Goal: Task Accomplishment & Management: Complete application form

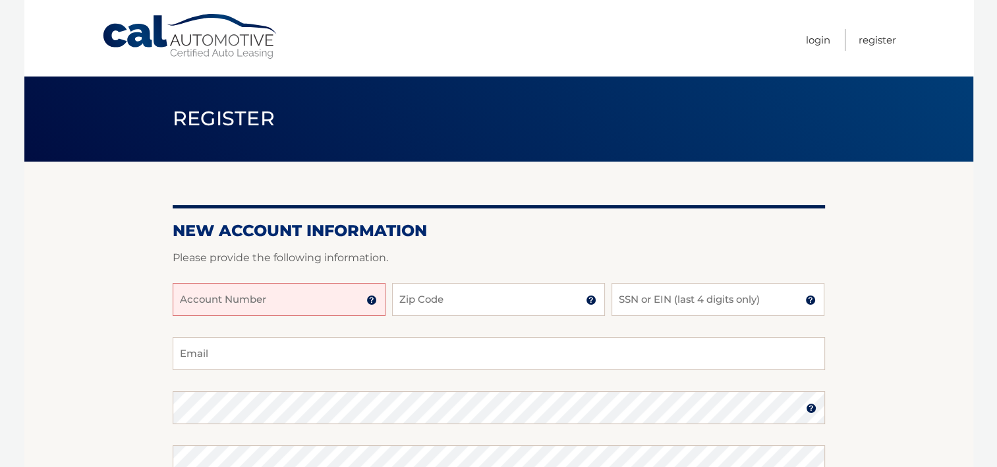
click at [335, 295] on input "Account Number" at bounding box center [279, 299] width 213 height 33
type input "44455988146"
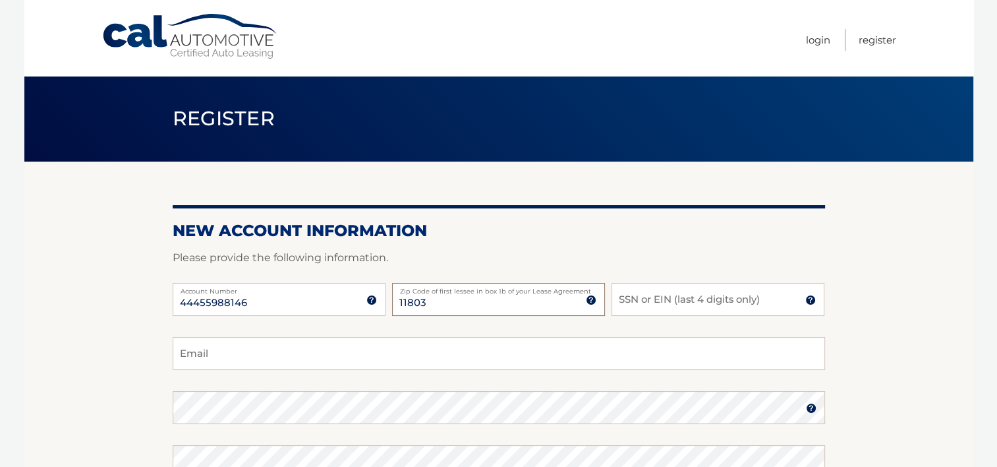
type input "11803"
type input "4788"
type input "m"
type input "mmui1202@gmail.com"
click at [428, 316] on input "11803" at bounding box center [498, 299] width 213 height 33
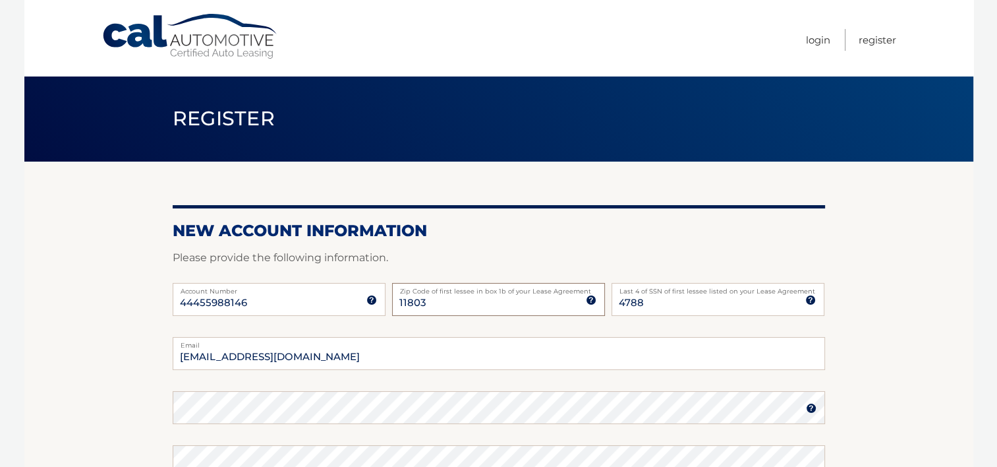
drag, startPoint x: 428, startPoint y: 316, endPoint x: 434, endPoint y: 322, distance: 9.3
click at [434, 322] on div "44455988146 Account Number 11 digit account number provided on your coupon book…" at bounding box center [499, 310] width 653 height 54
click at [812, 407] on img at bounding box center [811, 408] width 11 height 11
click at [809, 403] on img at bounding box center [811, 408] width 11 height 11
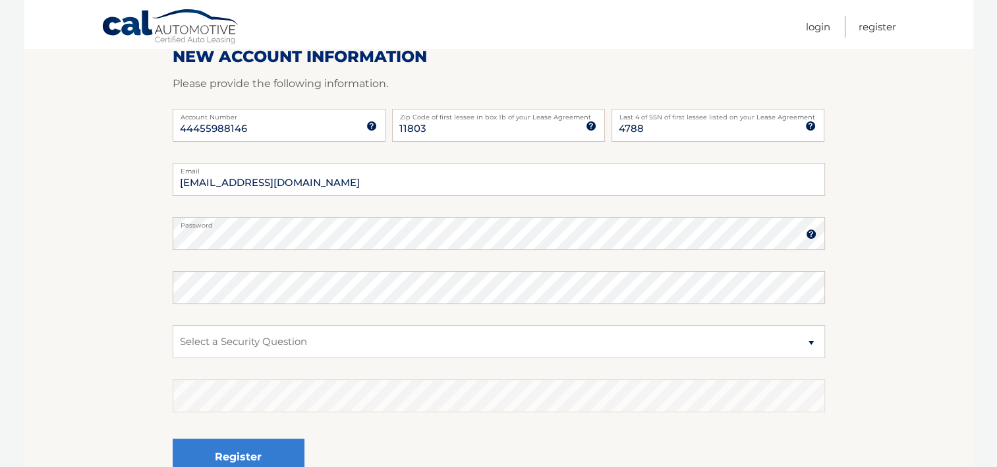
scroll to position [185, 0]
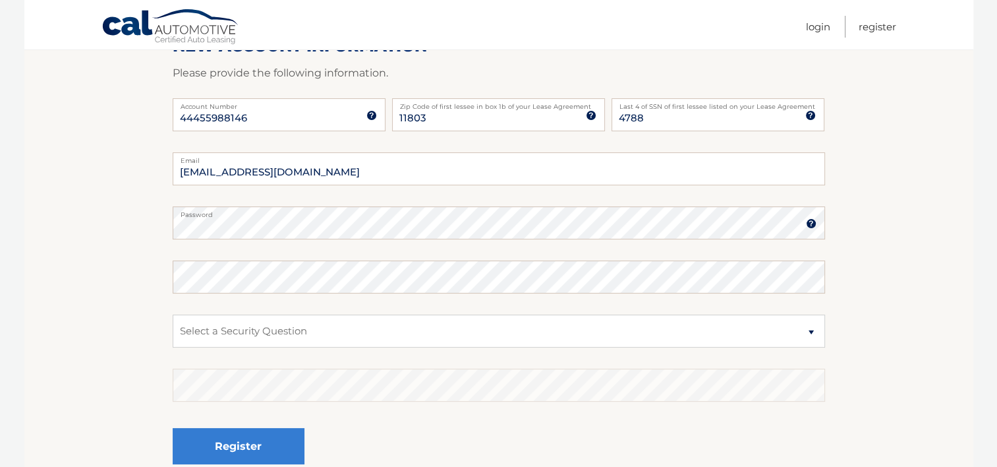
click at [353, 250] on fieldset "mmui1202@gmail.com Email Password Password should be a minimum of 6 characters …" at bounding box center [499, 321] width 653 height 339
click at [270, 324] on select "Select a Security Question What was the name of your elementary school? What is…" at bounding box center [499, 330] width 653 height 33
select select "2"
click at [173, 314] on select "Select a Security Question What was the name of your elementary school? What is…" at bounding box center [499, 330] width 653 height 33
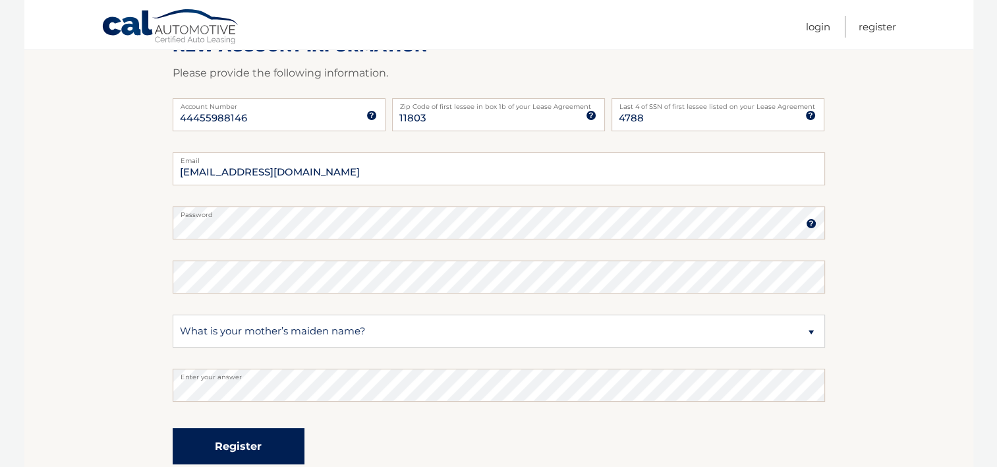
click at [210, 446] on button "Register" at bounding box center [239, 446] width 132 height 36
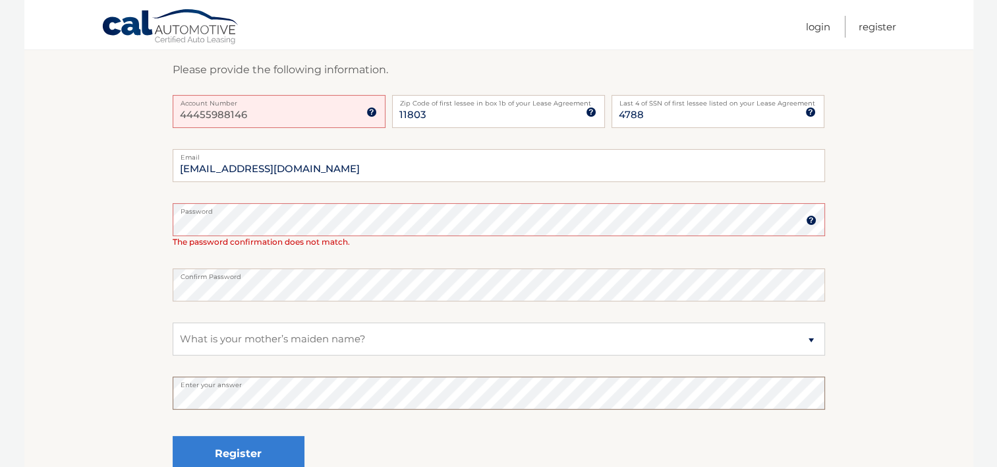
scroll to position [237, 0]
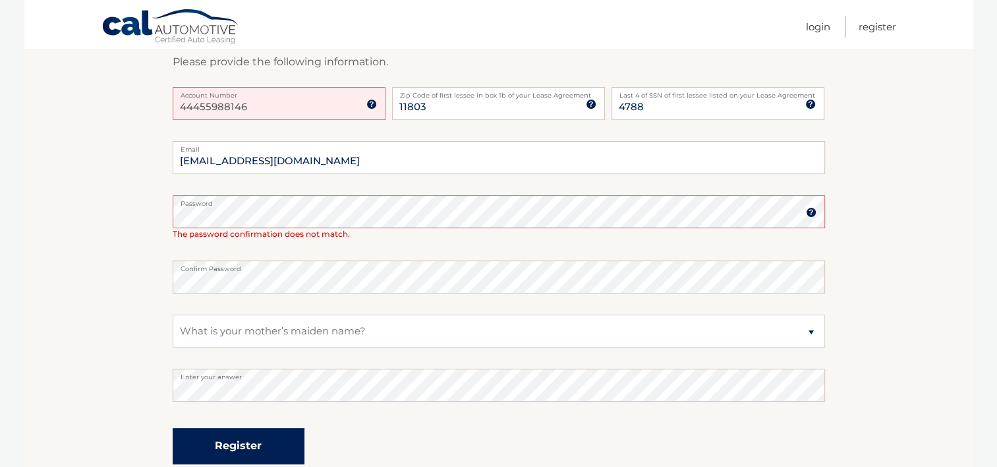
click at [258, 443] on button "Register" at bounding box center [239, 446] width 132 height 36
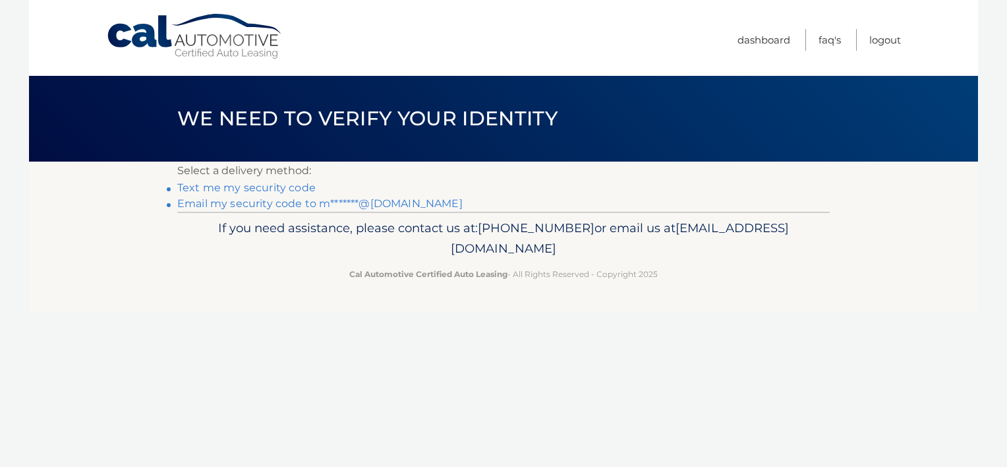
click at [776, 136] on header "We need to verify your identity" at bounding box center [503, 119] width 653 height 86
click at [264, 187] on link "Text me my security code" at bounding box center [246, 187] width 138 height 13
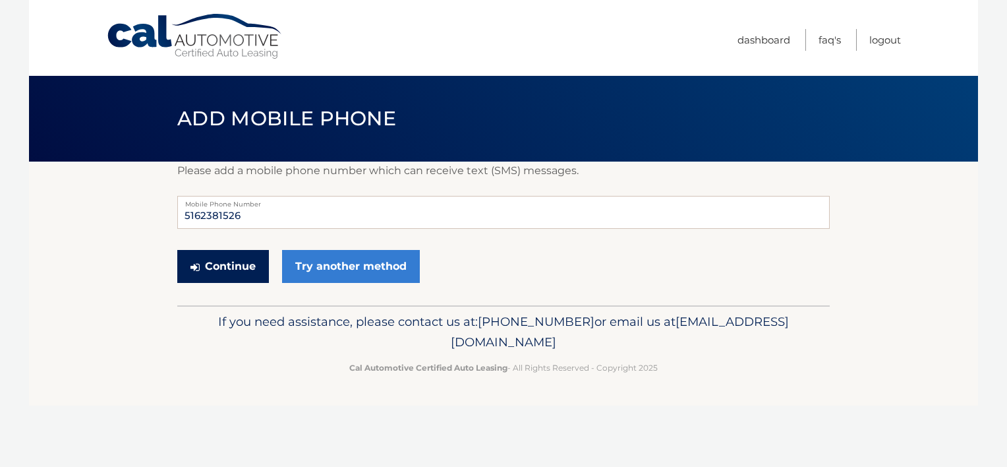
click at [232, 266] on button "Continue" at bounding box center [223, 266] width 92 height 33
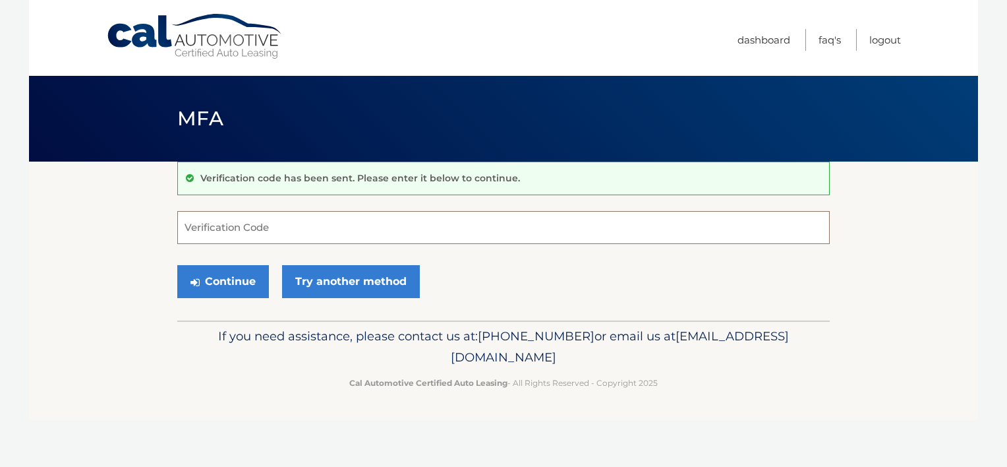
click at [264, 221] on input "Verification Code" at bounding box center [503, 227] width 653 height 33
type input "911104"
click at [241, 278] on button "Continue" at bounding box center [223, 281] width 92 height 33
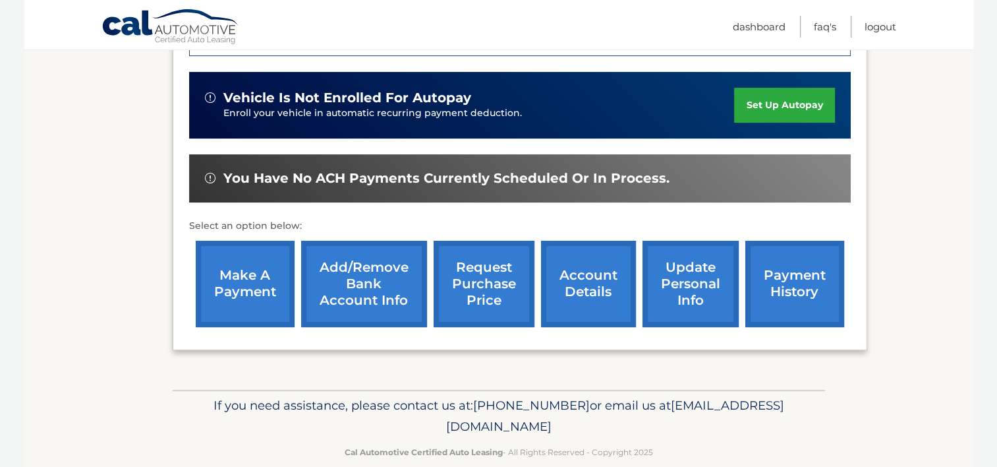
scroll to position [379, 0]
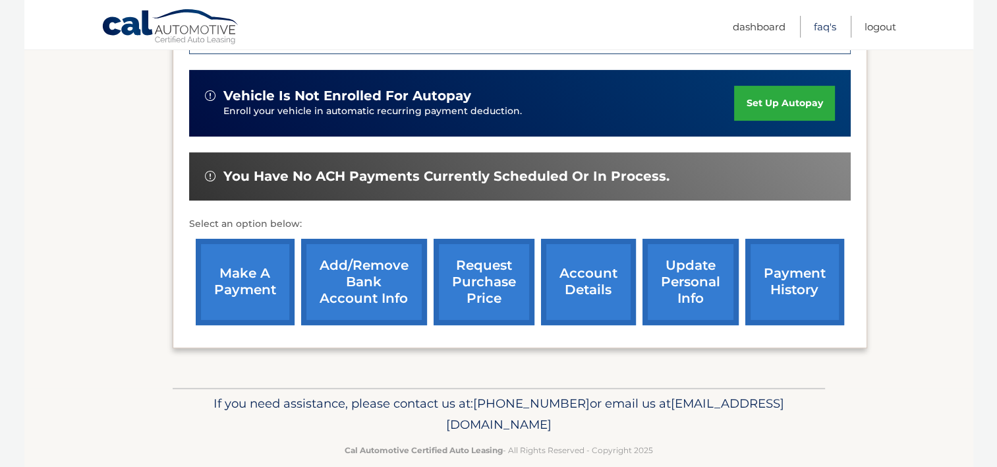
click at [824, 26] on link "FAQ's" at bounding box center [825, 27] width 22 height 22
